Goal: Register for event/course

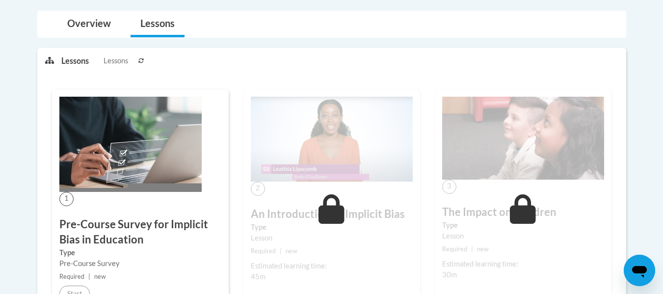
scroll to position [209, 0]
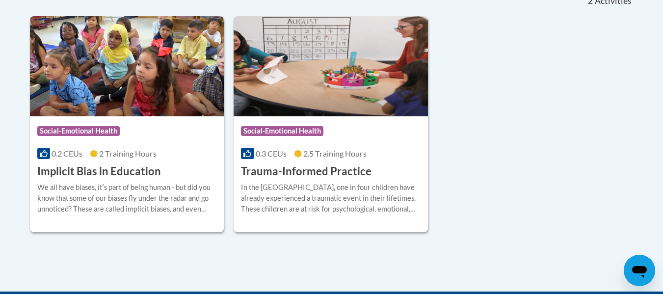
scroll to position [236, 0]
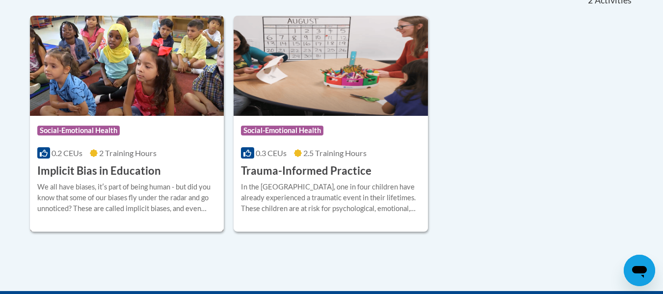
click at [62, 131] on span "Social-Emotional Health" at bounding box center [78, 131] width 82 height 10
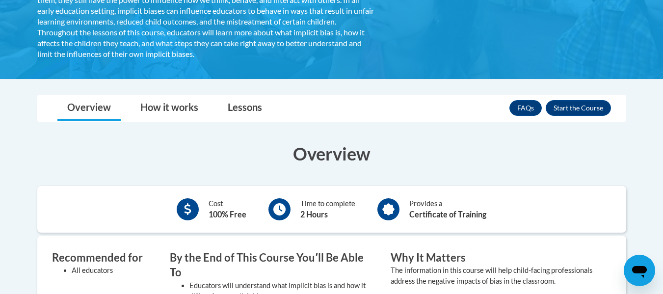
scroll to position [231, 0]
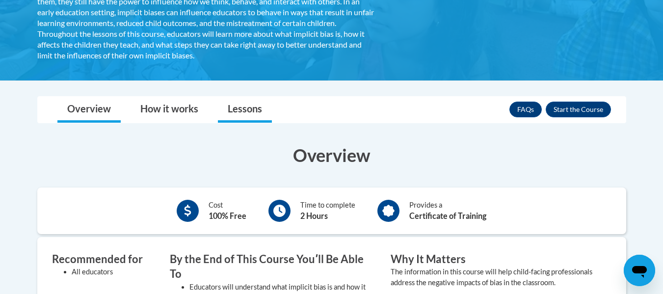
click at [250, 110] on link "Lessons" at bounding box center [245, 110] width 54 height 26
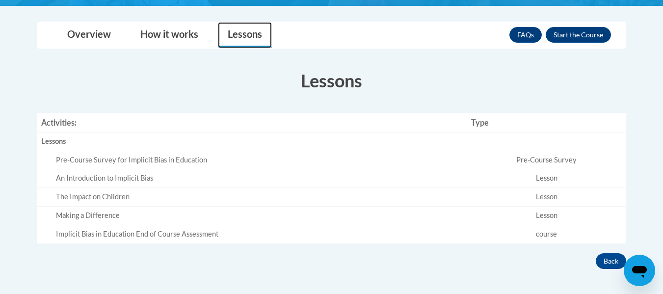
scroll to position [306, 0]
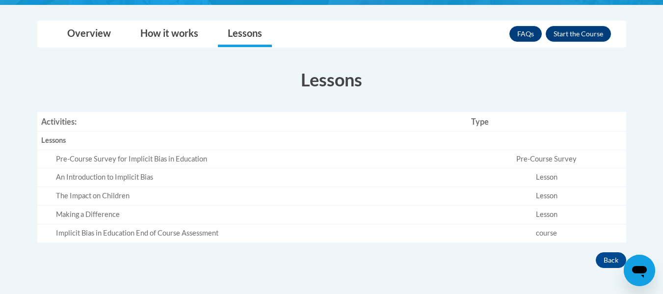
click at [60, 212] on div "Making a Difference" at bounding box center [260, 215] width 408 height 10
click at [62, 197] on div "The Impact on Children" at bounding box center [260, 196] width 408 height 10
click at [573, 33] on button "Enroll" at bounding box center [578, 34] width 65 height 16
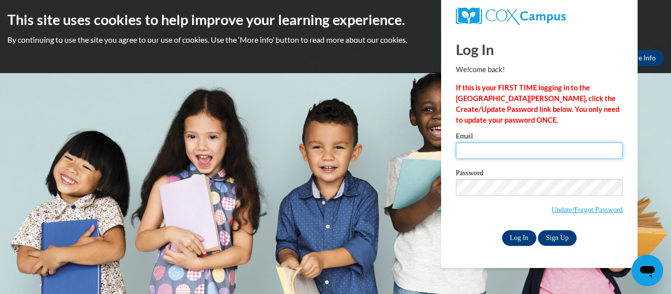
type input "miriamupton@ymail.com"
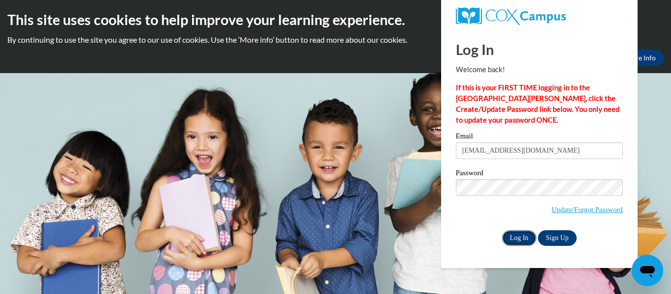
click at [516, 234] on input "Log In" at bounding box center [519, 238] width 34 height 16
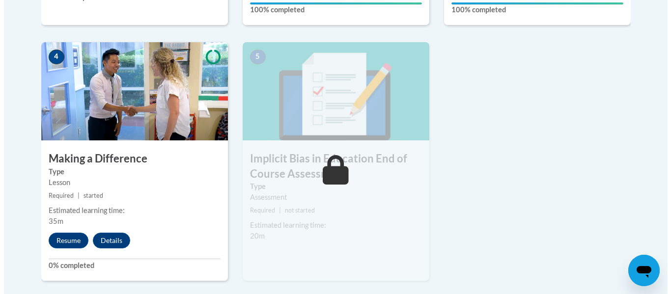
scroll to position [544, 0]
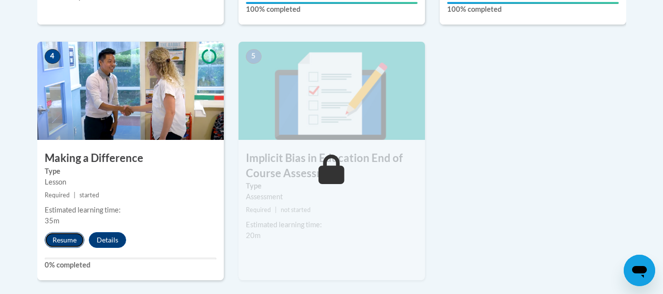
click at [65, 239] on button "Resume" at bounding box center [65, 240] width 40 height 16
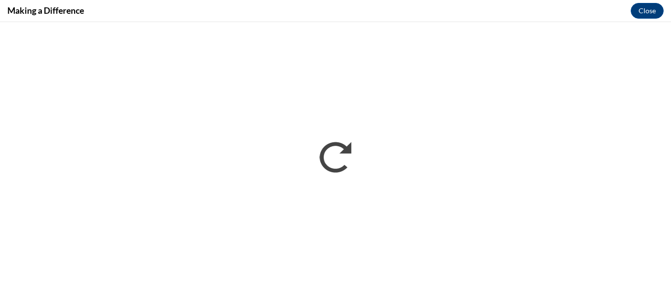
scroll to position [0, 0]
